Goal: Task Accomplishment & Management: Manage account settings

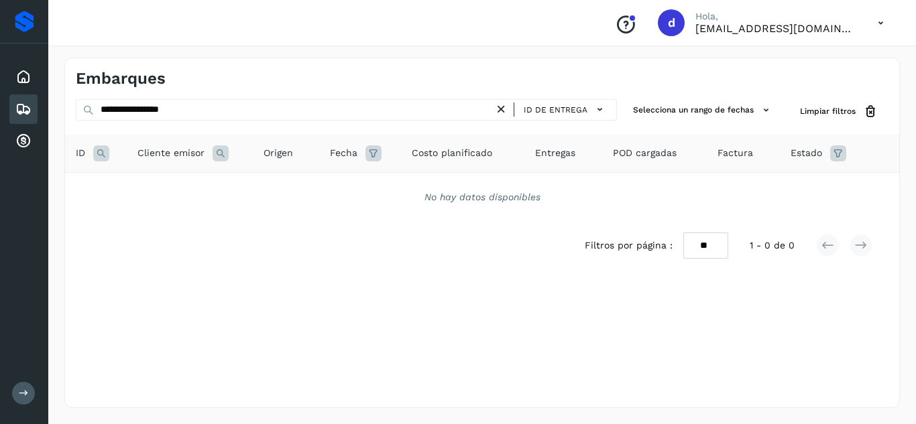
click at [505, 110] on icon at bounding box center [501, 110] width 14 height 14
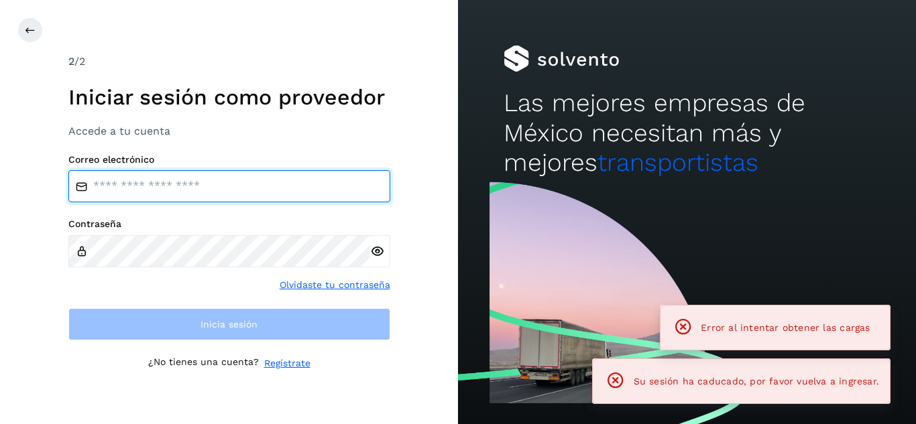
type input "**********"
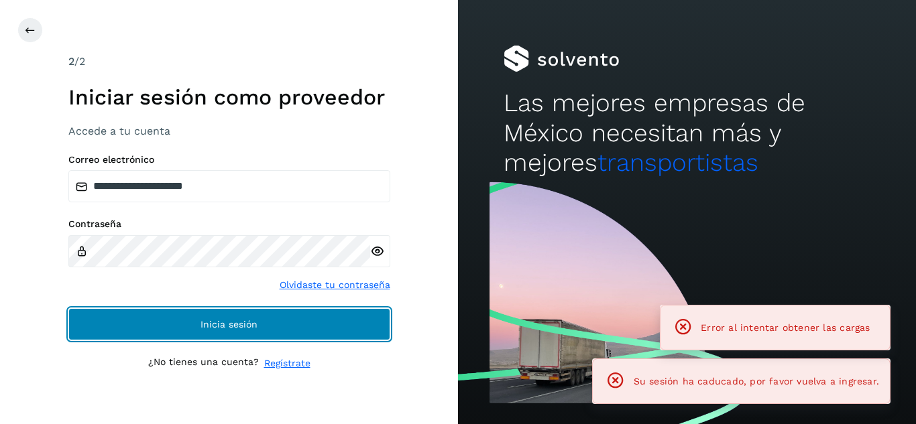
click at [258, 331] on button "Inicia sesión" at bounding box center [229, 324] width 322 height 32
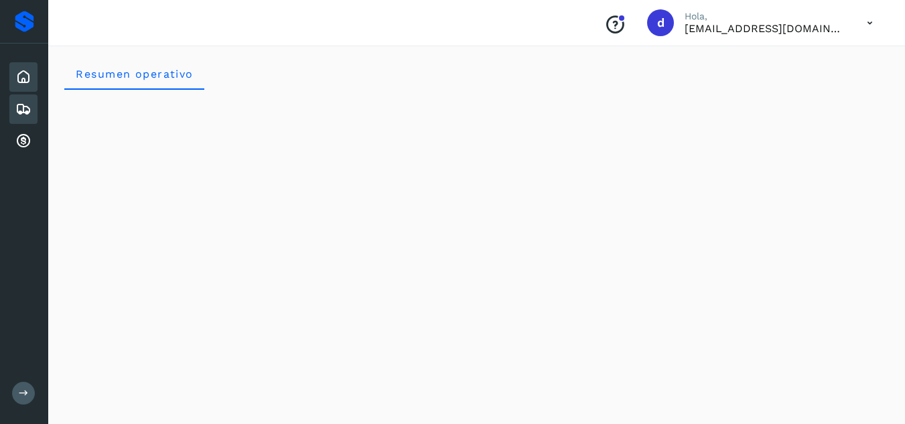
click at [27, 105] on icon at bounding box center [23, 109] width 16 height 16
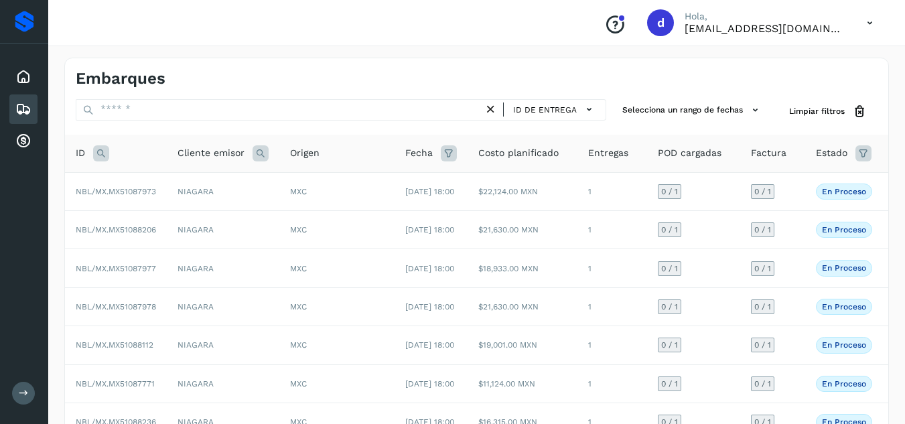
click at [166, 121] on div "ID de entrega" at bounding box center [341, 111] width 531 height 25
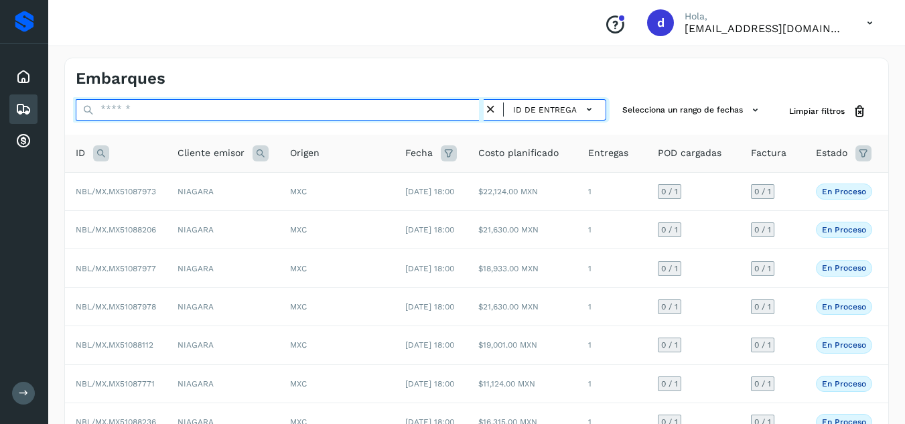
click at [167, 113] on input "text" at bounding box center [280, 109] width 408 height 21
paste input "**********"
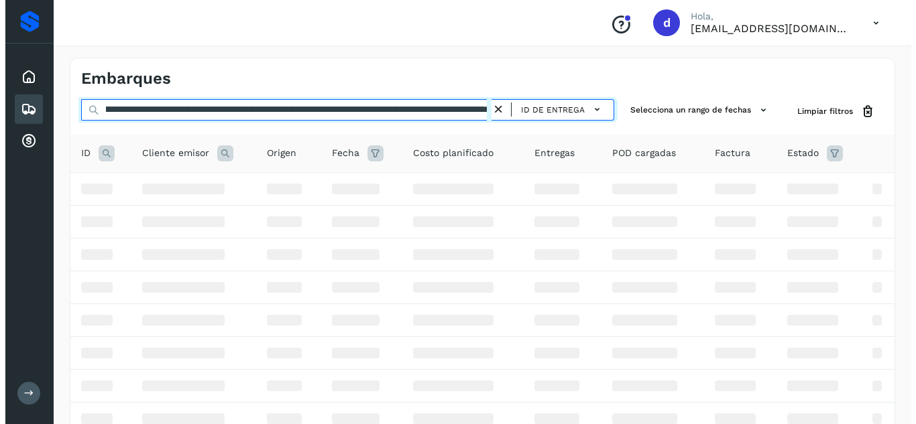
scroll to position [0, 2064]
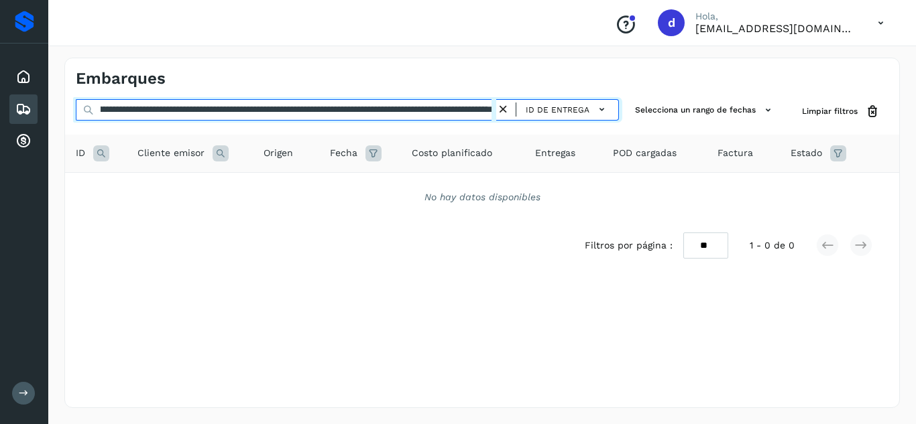
type input "**********"
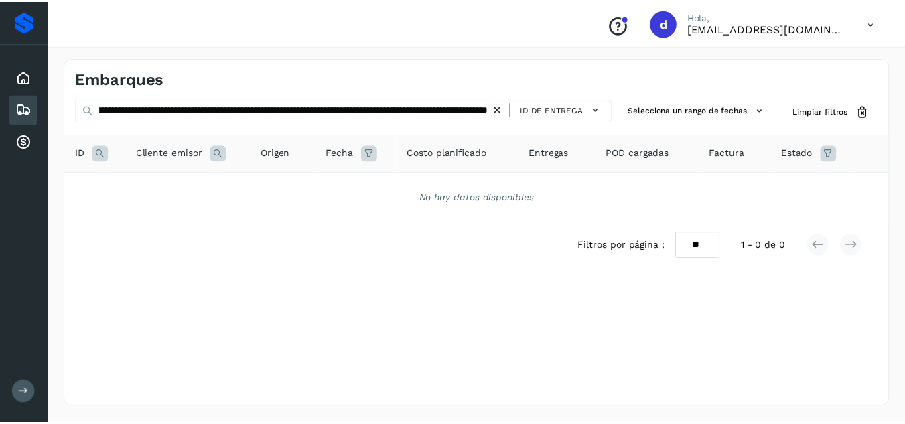
scroll to position [0, 0]
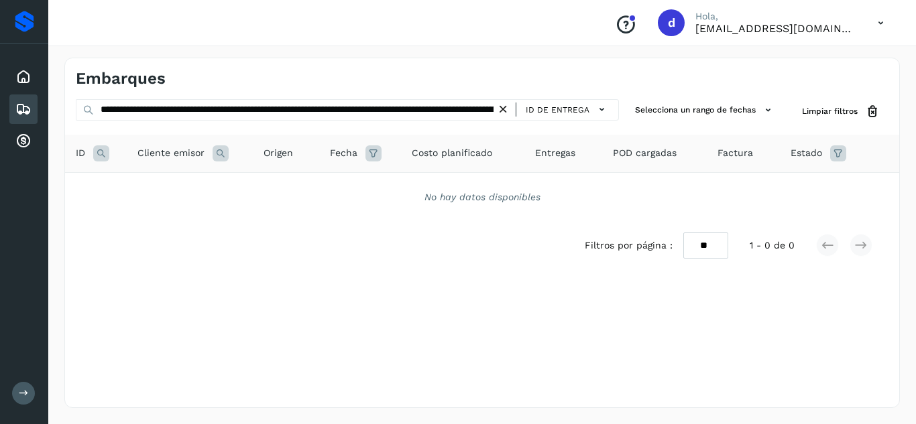
click at [502, 113] on icon at bounding box center [503, 110] width 14 height 14
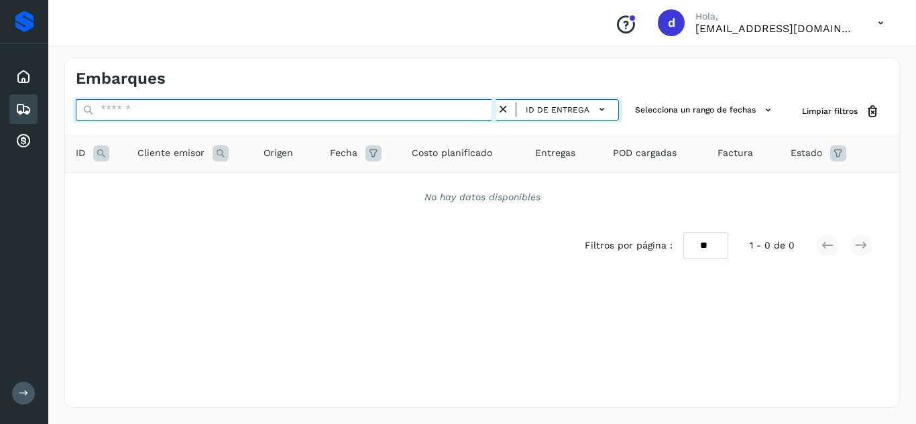
click at [471, 111] on input "text" at bounding box center [286, 109] width 420 height 21
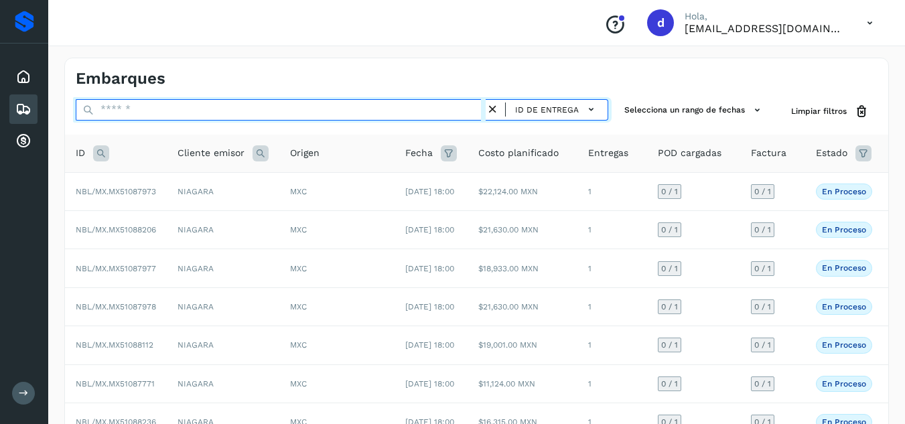
paste input "**********"
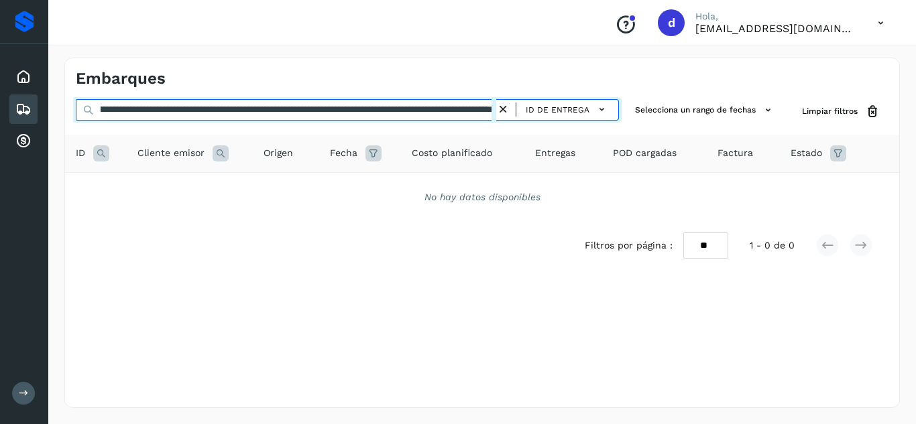
scroll to position [0, 2064]
type input "**********"
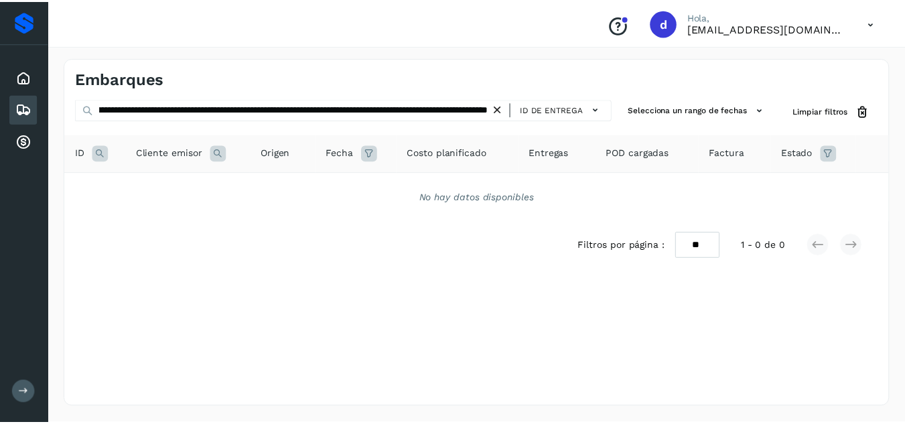
scroll to position [0, 0]
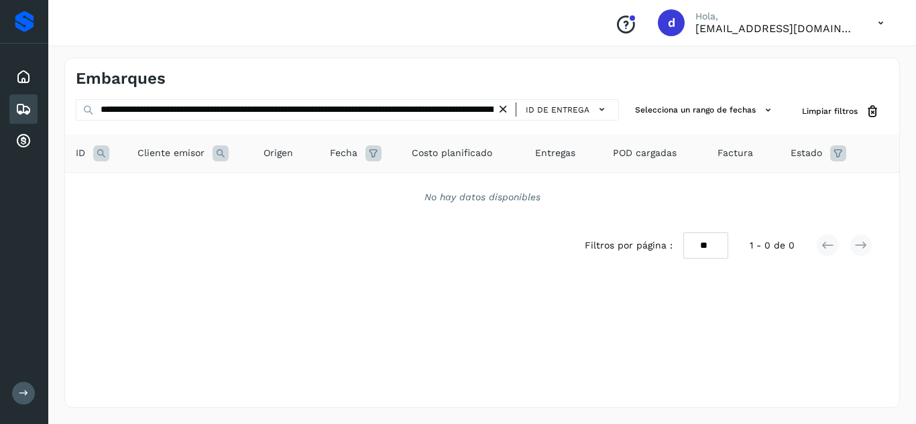
click at [500, 113] on icon at bounding box center [503, 110] width 14 height 14
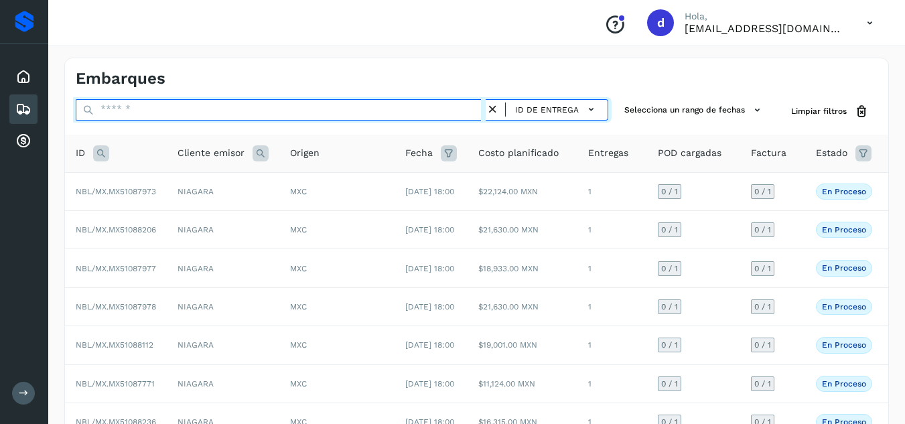
click at [329, 109] on input "text" at bounding box center [281, 109] width 410 height 21
paste input "**********"
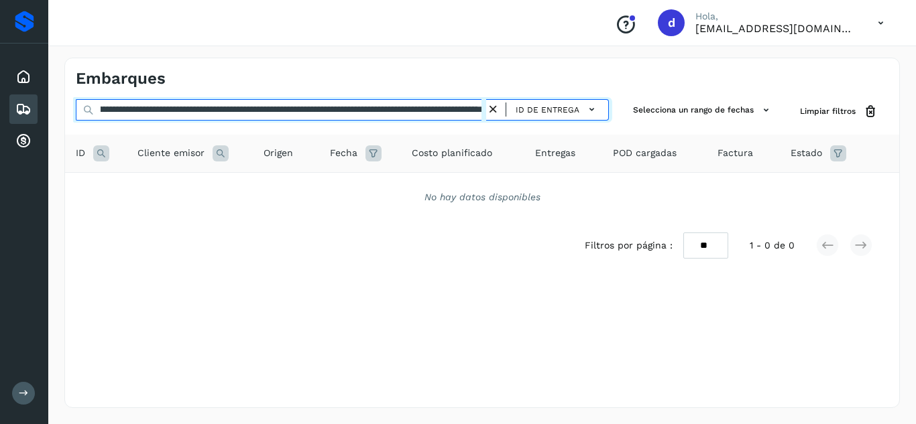
scroll to position [0, 2064]
drag, startPoint x: 200, startPoint y: 109, endPoint x: 570, endPoint y: 120, distance: 370.8
click at [570, 120] on div "**********" at bounding box center [347, 109] width 543 height 21
drag, startPoint x: 196, startPoint y: 109, endPoint x: 549, endPoint y: 121, distance: 352.8
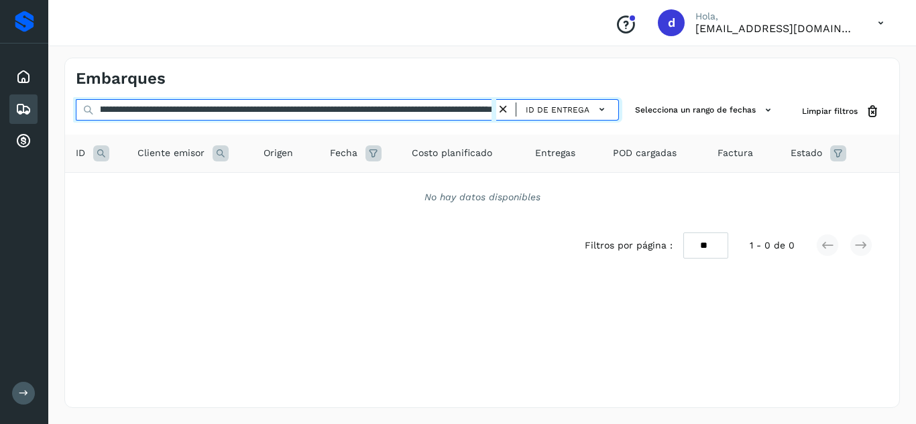
click at [549, 121] on div "**********" at bounding box center [347, 111] width 543 height 25
drag, startPoint x: 202, startPoint y: 110, endPoint x: 628, endPoint y: 127, distance: 426.6
click at [628, 127] on div "**********" at bounding box center [482, 195] width 834 height 192
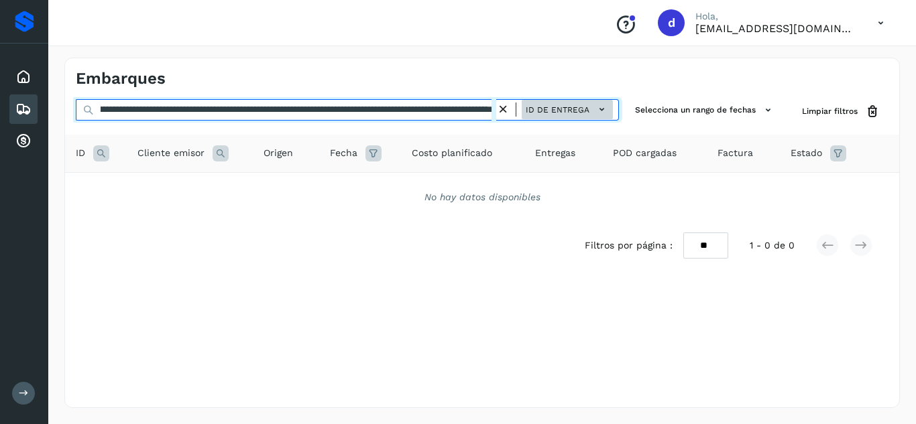
drag, startPoint x: 201, startPoint y: 111, endPoint x: 592, endPoint y: 111, distance: 390.7
click at [592, 111] on div "**********" at bounding box center [347, 109] width 543 height 21
drag, startPoint x: 197, startPoint y: 107, endPoint x: 568, endPoint y: 120, distance: 371.5
click at [568, 120] on div "**********" at bounding box center [347, 109] width 543 height 21
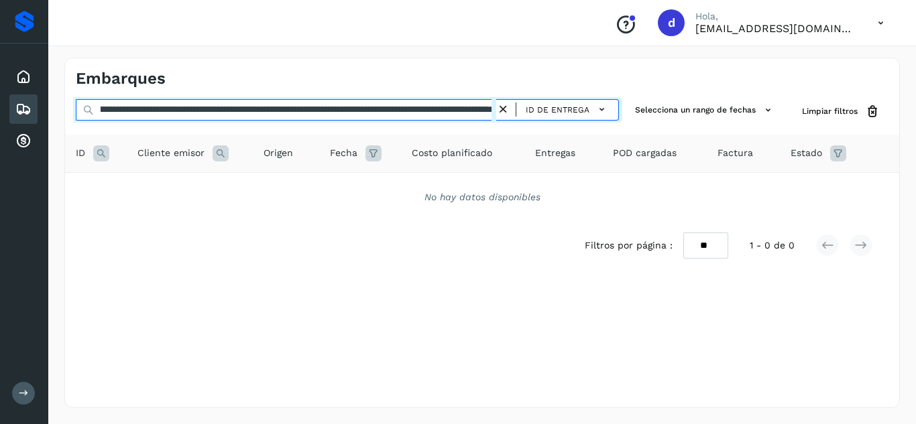
scroll to position [0, 589]
drag, startPoint x: 198, startPoint y: 111, endPoint x: 510, endPoint y: 115, distance: 312.3
click at [510, 115] on div "**********" at bounding box center [347, 109] width 543 height 21
drag, startPoint x: 203, startPoint y: 111, endPoint x: 511, endPoint y: 119, distance: 307.7
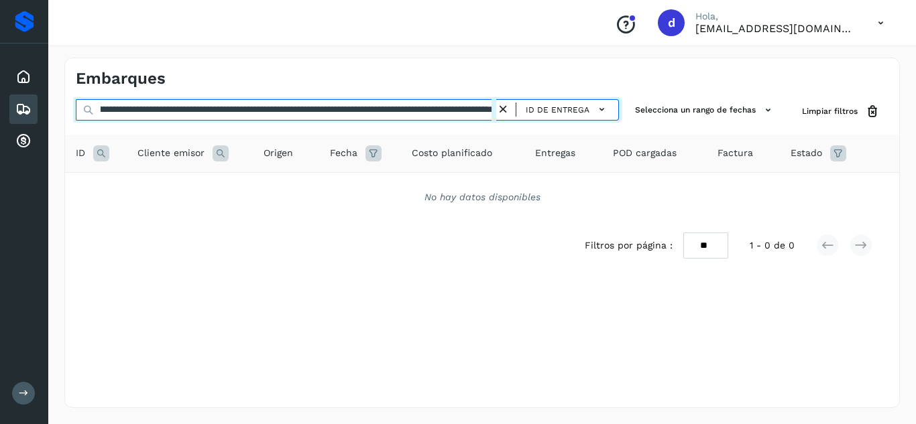
click at [511, 119] on div "**********" at bounding box center [347, 109] width 543 height 21
type input "**********"
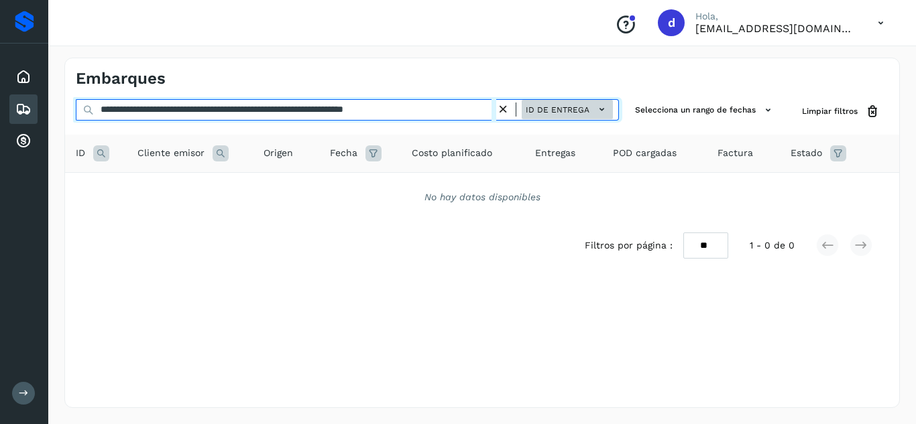
scroll to position [0, 1]
drag, startPoint x: 101, startPoint y: 104, endPoint x: 611, endPoint y: 113, distance: 510.8
click at [613, 110] on div "**********" at bounding box center [347, 109] width 543 height 21
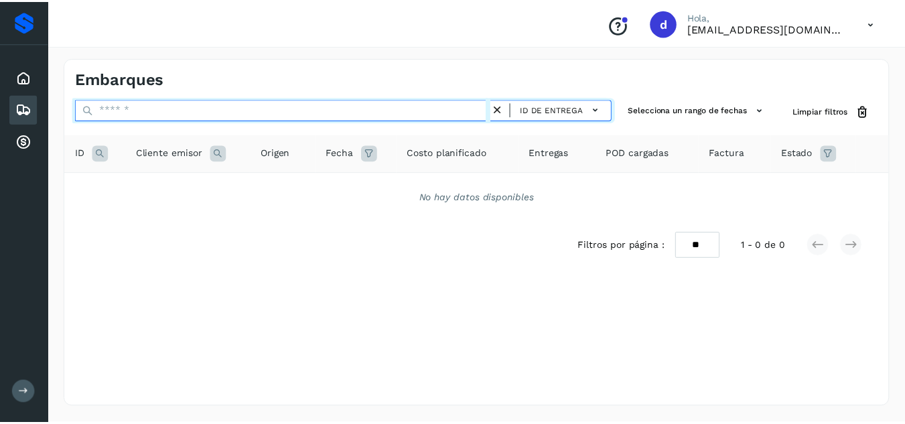
scroll to position [0, 0]
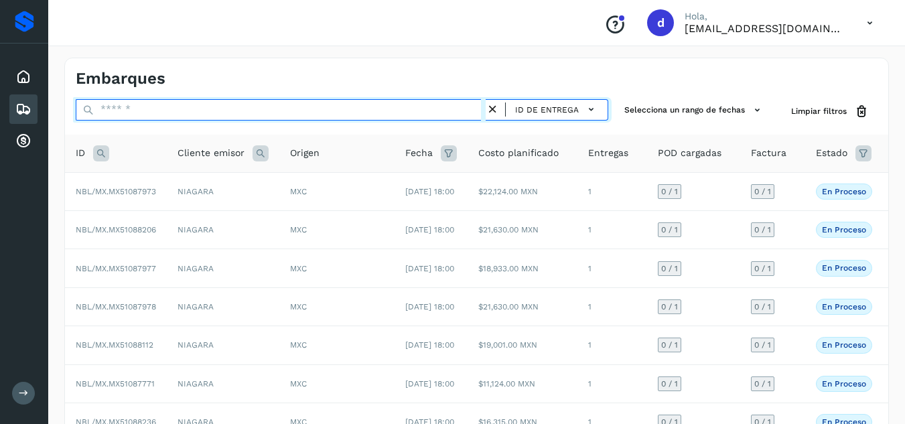
click at [426, 109] on input "text" at bounding box center [281, 109] width 410 height 21
paste input "**********"
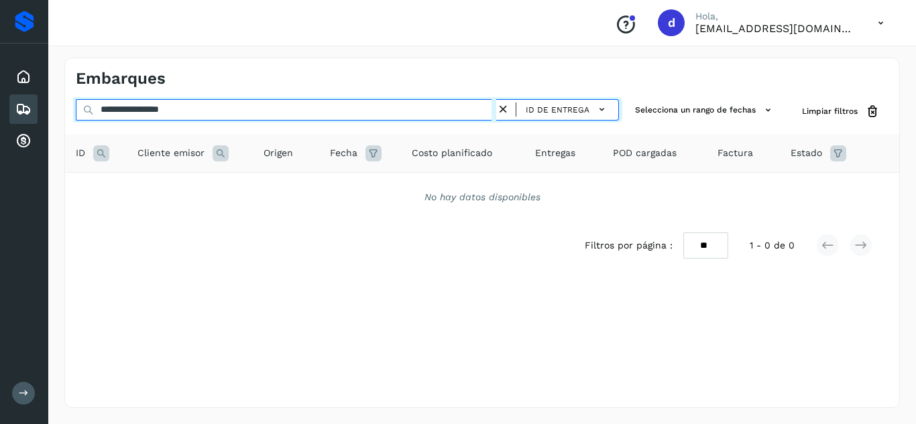
type input "**********"
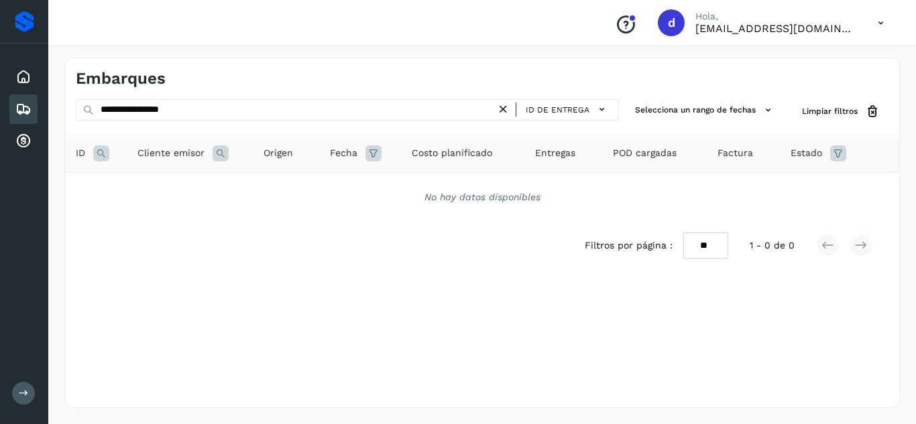
click at [29, 116] on icon at bounding box center [23, 109] width 16 height 16
click at [19, 105] on icon at bounding box center [23, 109] width 16 height 16
click at [23, 107] on icon at bounding box center [23, 109] width 16 height 16
click at [26, 80] on icon at bounding box center [23, 77] width 16 height 16
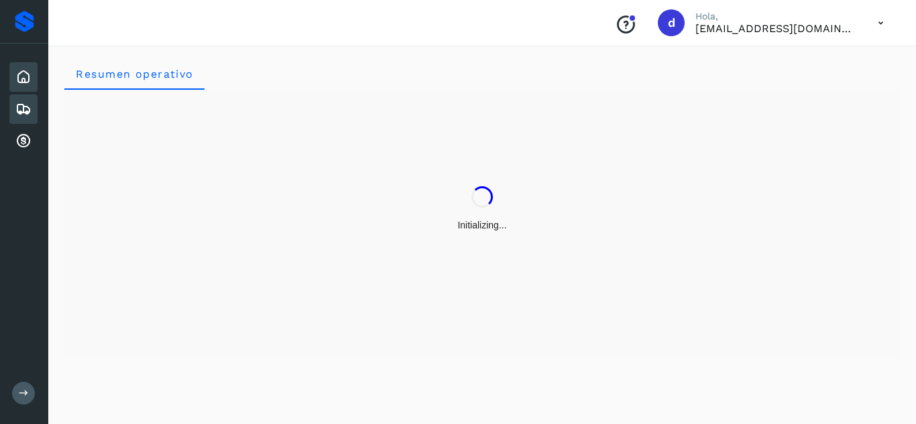
click at [23, 107] on icon at bounding box center [23, 109] width 16 height 16
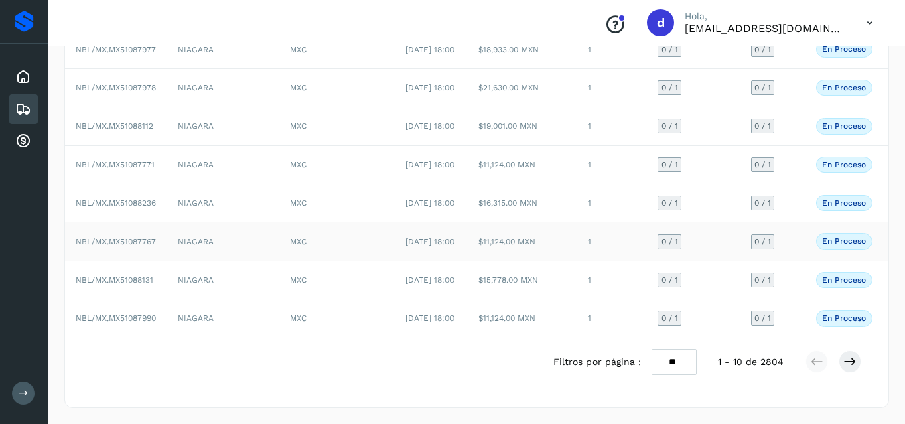
scroll to position [307, 0]
click at [850, 360] on icon at bounding box center [850, 361] width 13 height 13
click at [858, 367] on button at bounding box center [850, 362] width 23 height 23
click at [858, 365] on button at bounding box center [850, 362] width 23 height 23
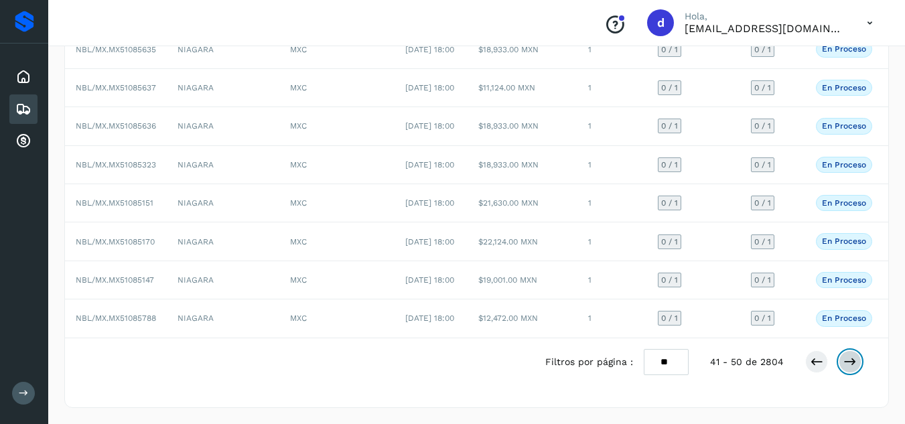
click at [858, 365] on button at bounding box center [850, 362] width 23 height 23
click at [857, 365] on button at bounding box center [850, 362] width 23 height 23
click at [857, 364] on icon at bounding box center [850, 361] width 13 height 13
click at [844, 359] on icon at bounding box center [850, 361] width 13 height 13
click at [851, 363] on icon at bounding box center [850, 361] width 13 height 13
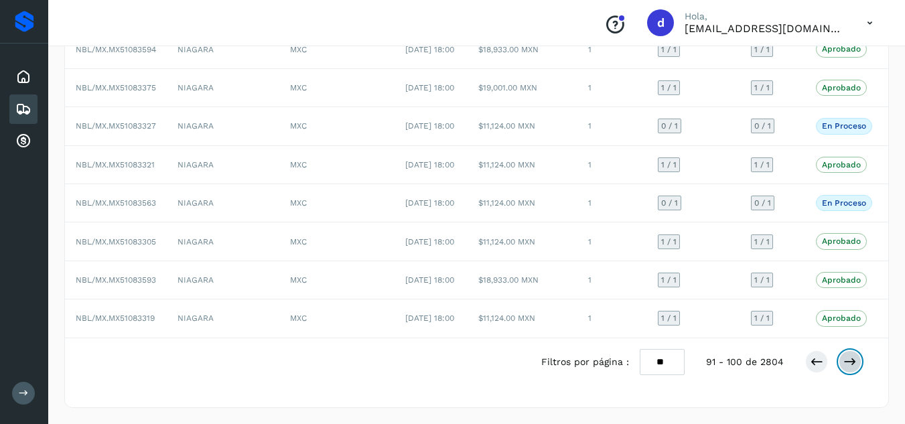
scroll to position [268, 0]
click at [848, 369] on icon at bounding box center [850, 361] width 13 height 13
click at [856, 363] on icon at bounding box center [850, 361] width 13 height 13
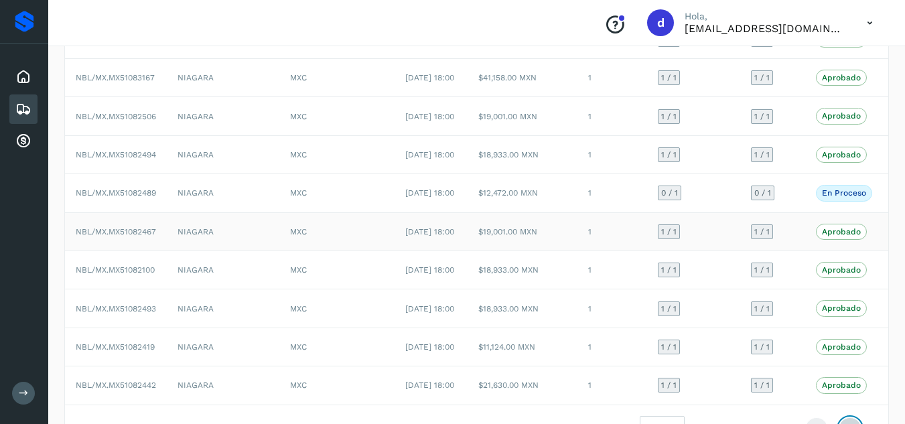
scroll to position [106, 0]
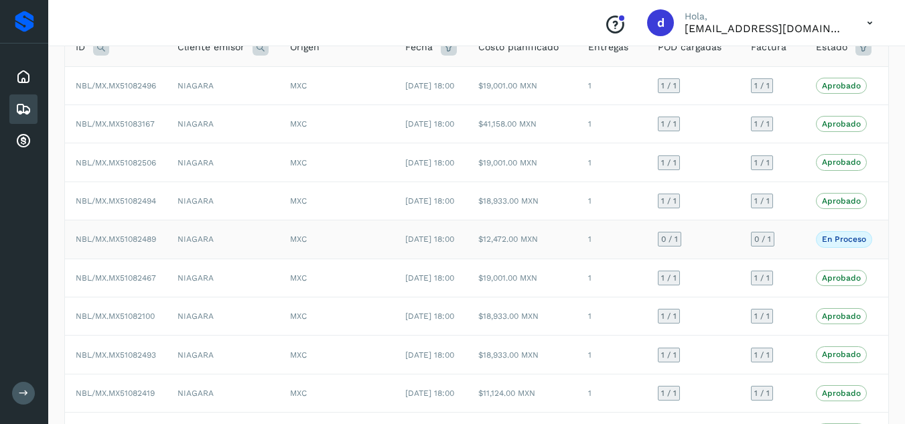
click at [133, 244] on span "NBL/MX.MX51082489" at bounding box center [116, 239] width 80 height 9
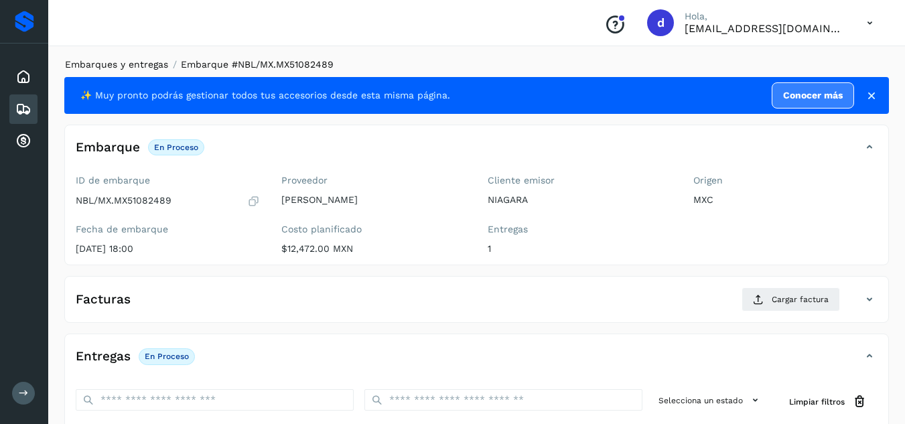
click at [115, 64] on link "Embarques y entregas" at bounding box center [116, 64] width 103 height 11
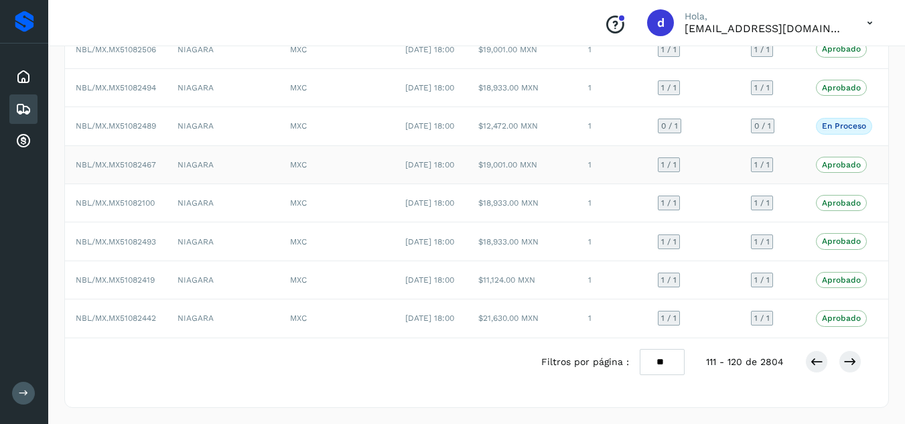
scroll to position [268, 0]
click at [850, 369] on icon at bounding box center [850, 361] width 13 height 13
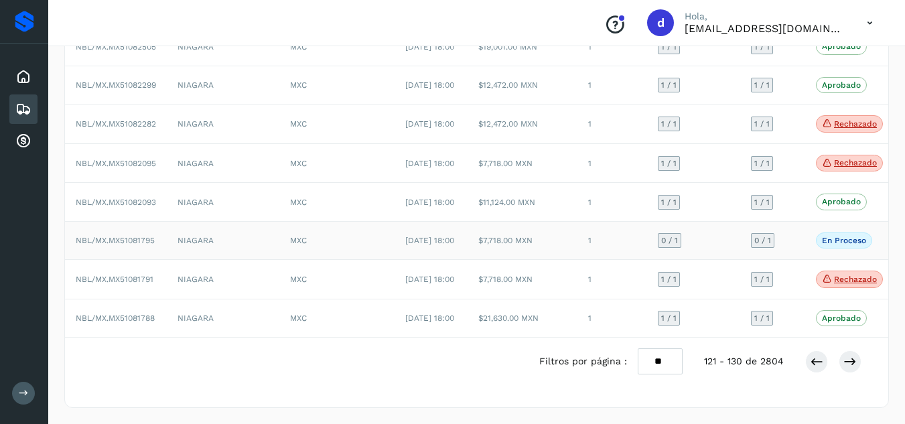
click at [137, 245] on span "NBL/MX.MX51081795" at bounding box center [115, 240] width 79 height 9
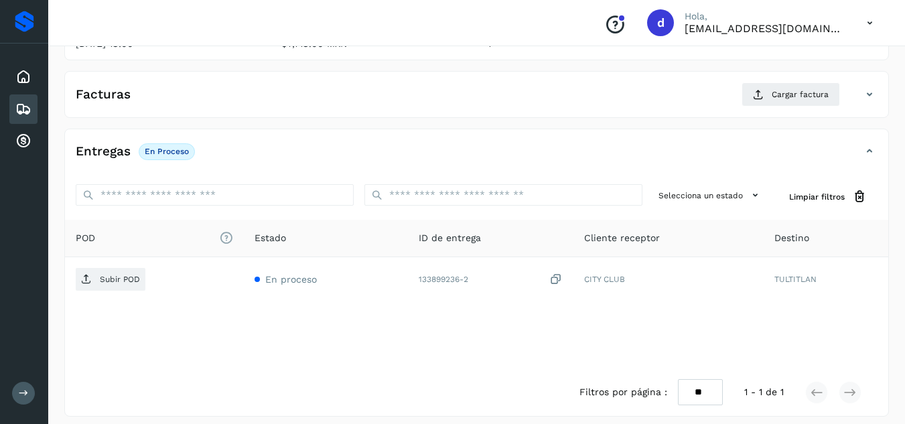
scroll to position [214, 0]
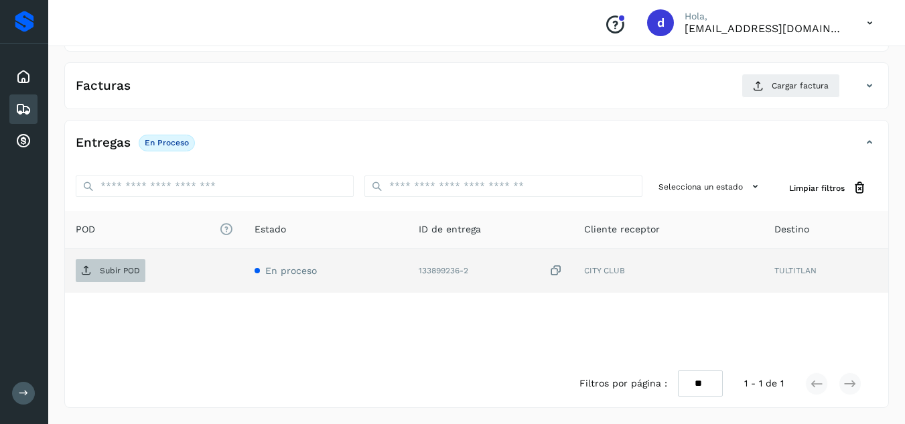
click at [103, 275] on p "Subir POD" at bounding box center [120, 270] width 40 height 9
click at [121, 277] on span "Subir POD" at bounding box center [111, 270] width 70 height 21
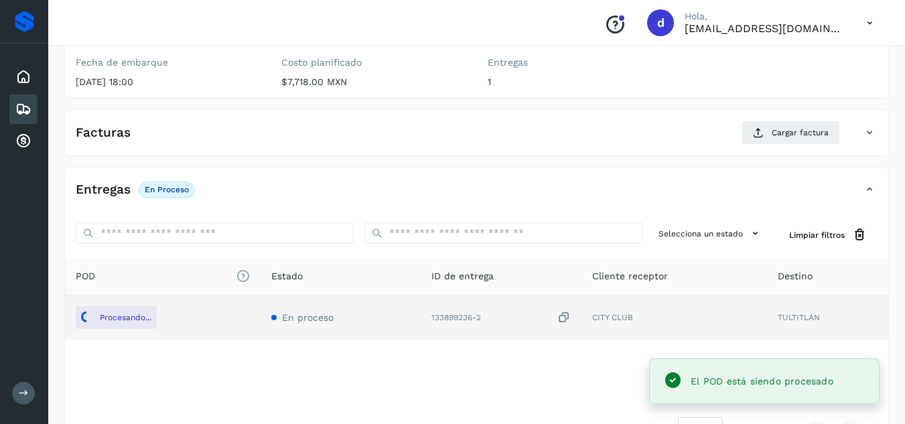
scroll to position [147, 0]
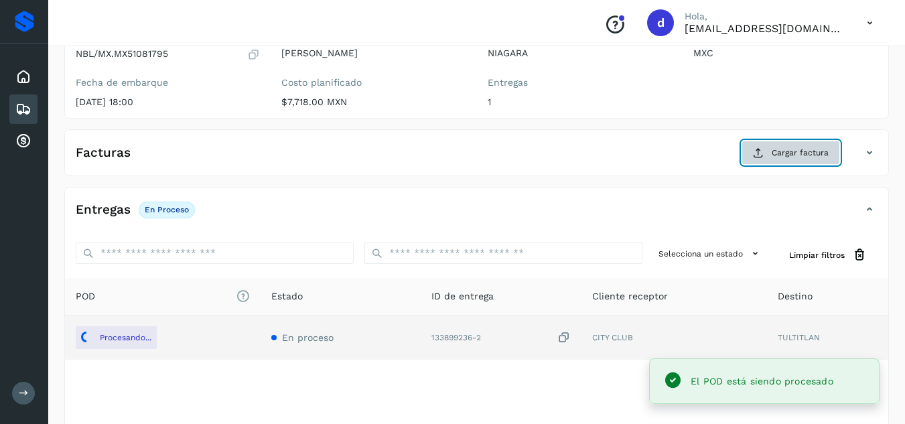
click at [822, 162] on button "Cargar factura" at bounding box center [791, 153] width 99 height 24
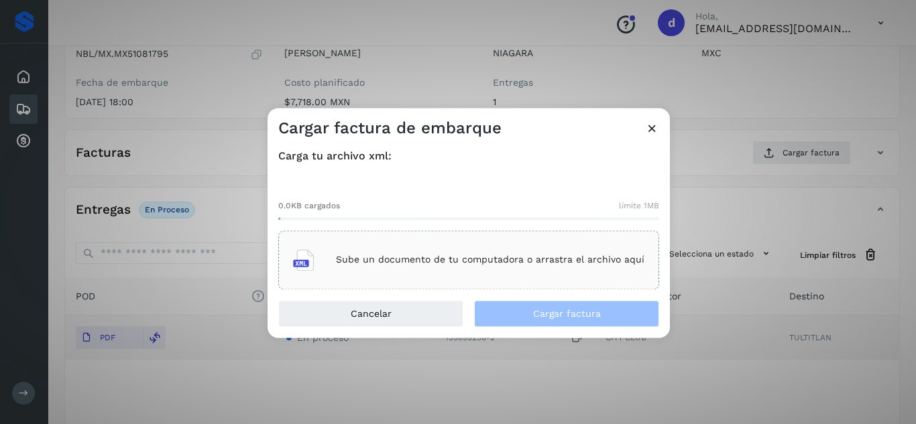
click at [473, 263] on p "Sube un documento de tu computadora o arrastra el archivo aquí" at bounding box center [490, 260] width 308 height 11
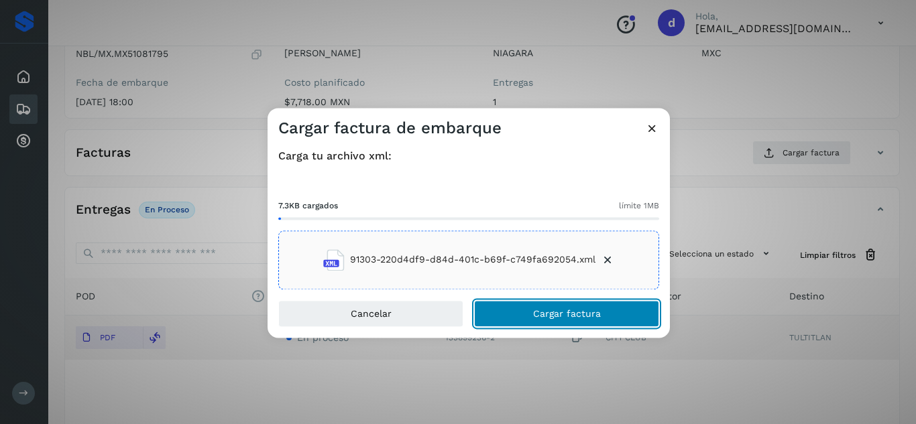
click at [546, 314] on span "Cargar factura" at bounding box center [567, 313] width 68 height 9
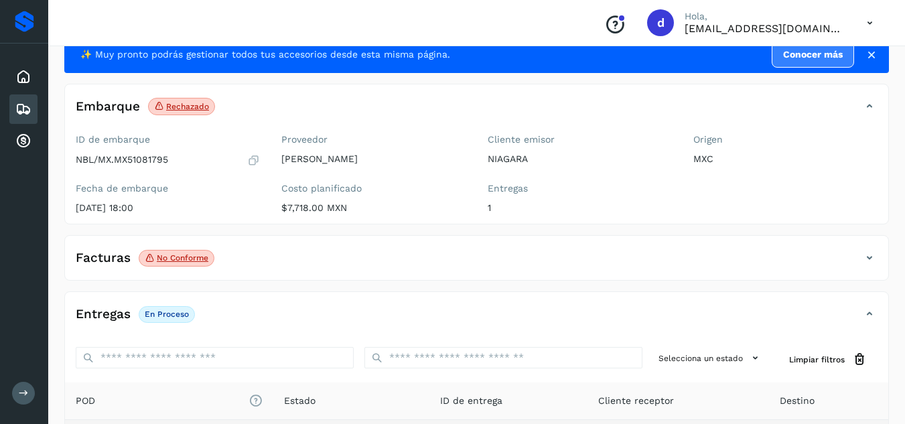
scroll to position [0, 0]
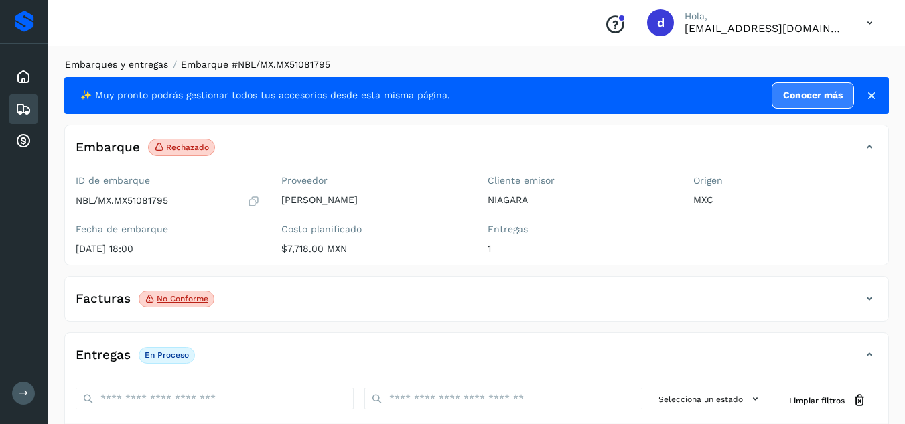
click at [131, 64] on link "Embarques y entregas" at bounding box center [116, 64] width 103 height 11
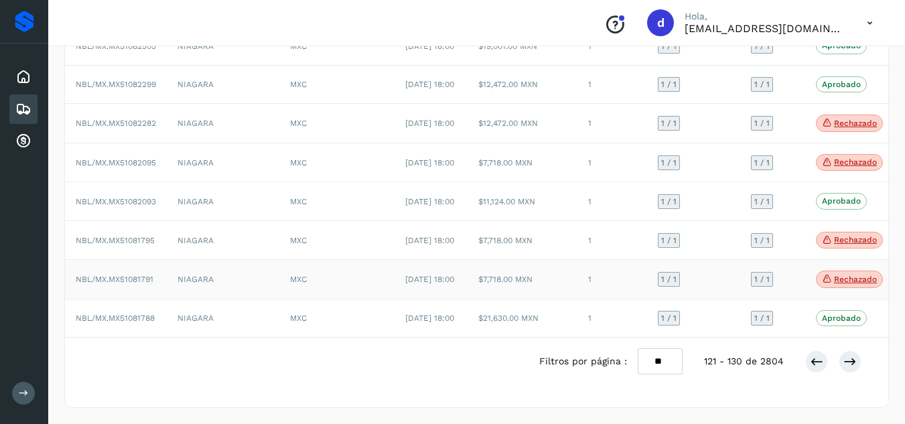
scroll to position [307, 0]
click at [812, 365] on icon at bounding box center [816, 361] width 13 height 13
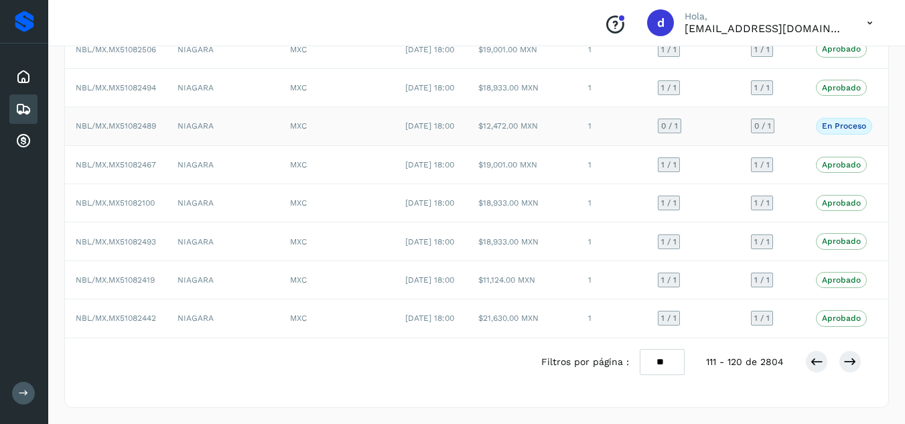
click at [129, 121] on span "NBL/MX.MX51082489" at bounding box center [116, 125] width 80 height 9
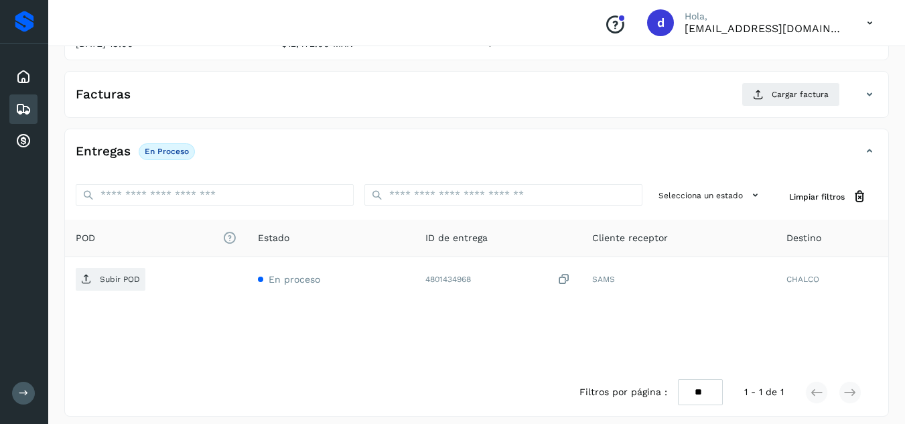
scroll to position [214, 0]
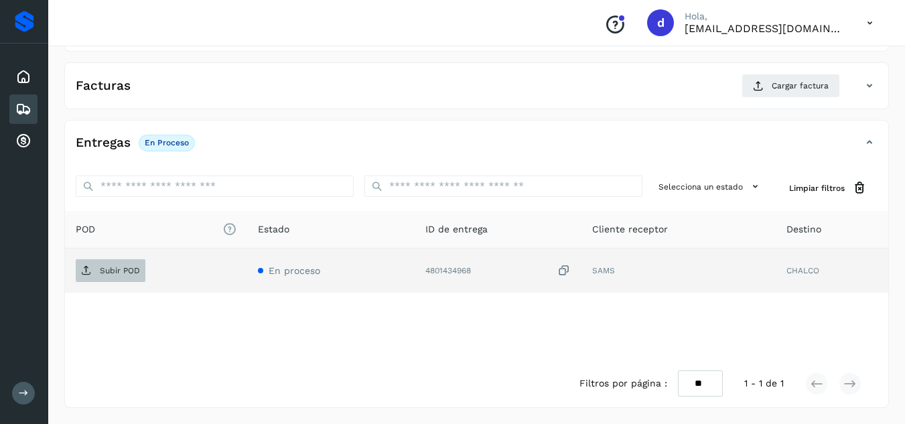
click at [100, 272] on p "Subir POD" at bounding box center [120, 270] width 40 height 9
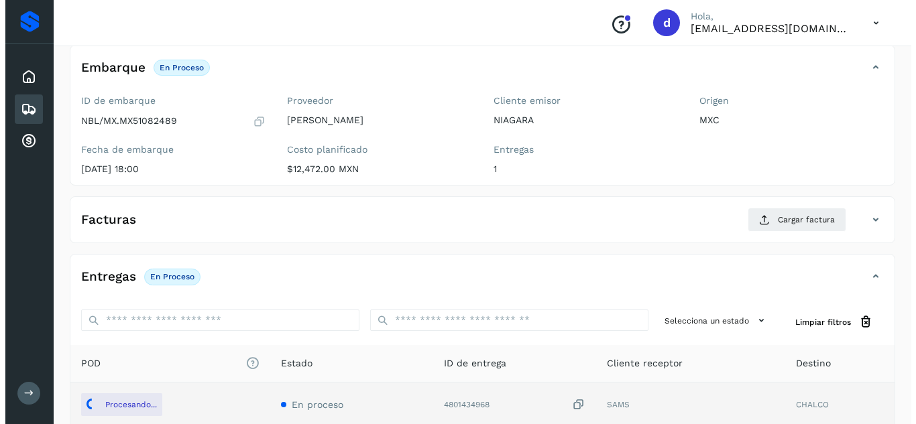
scroll to position [0, 0]
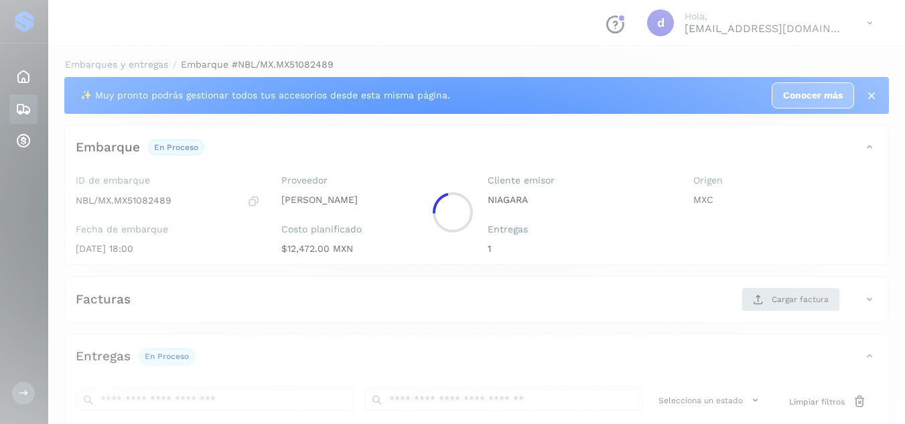
click at [796, 312] on div at bounding box center [452, 212] width 905 height 424
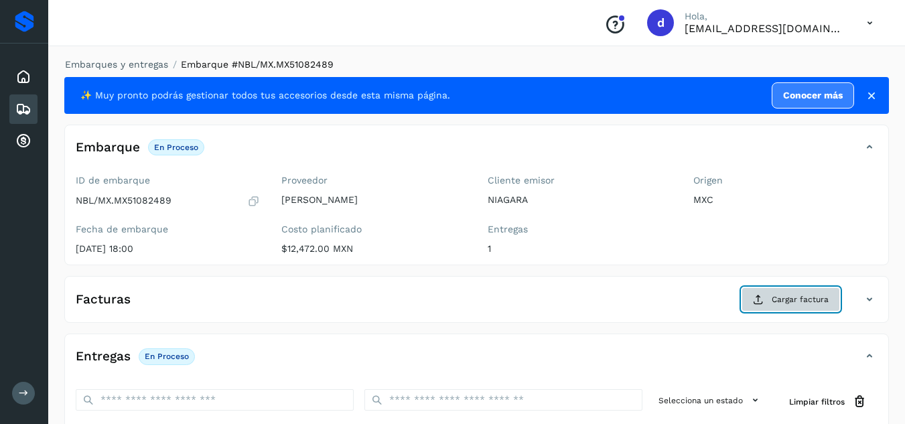
click at [779, 298] on span "Cargar factura" at bounding box center [800, 300] width 57 height 12
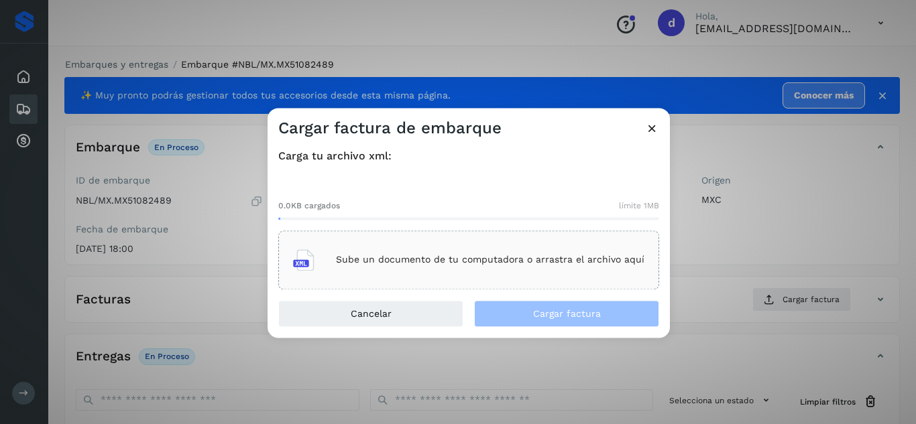
click at [541, 265] on p "Sube un documento de tu computadora o arrastra el archivo aquí" at bounding box center [490, 260] width 308 height 11
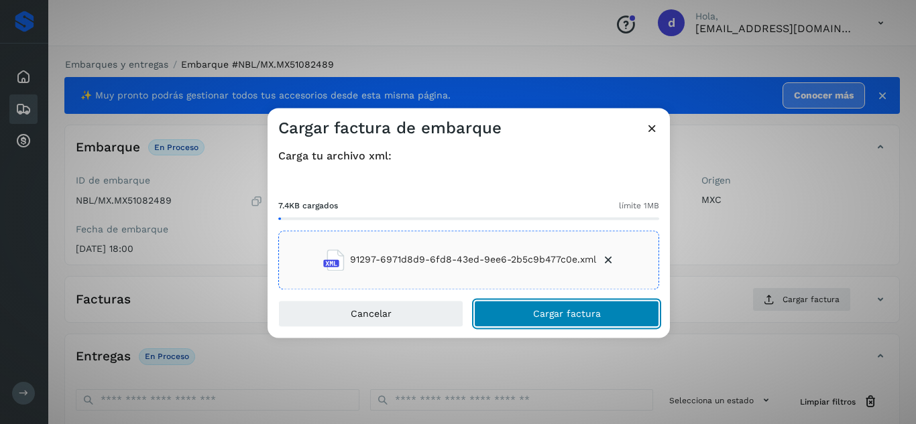
click at [542, 317] on span "Cargar factura" at bounding box center [567, 313] width 68 height 9
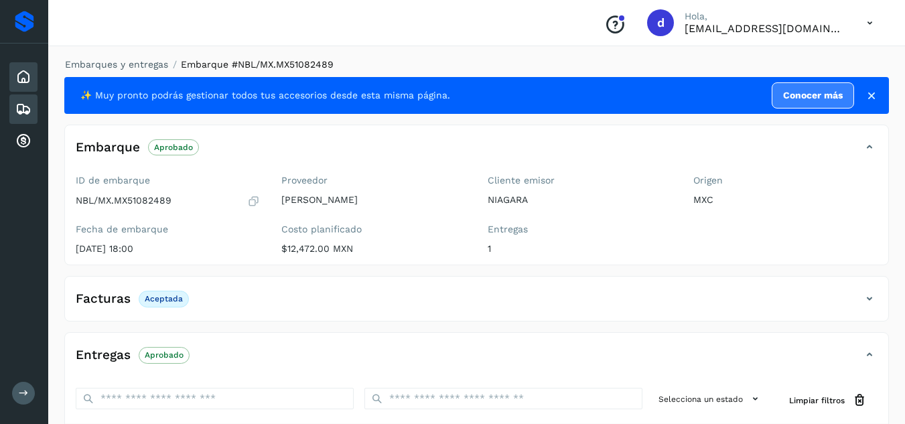
click at [21, 78] on icon at bounding box center [23, 77] width 16 height 16
